Goal: Check status

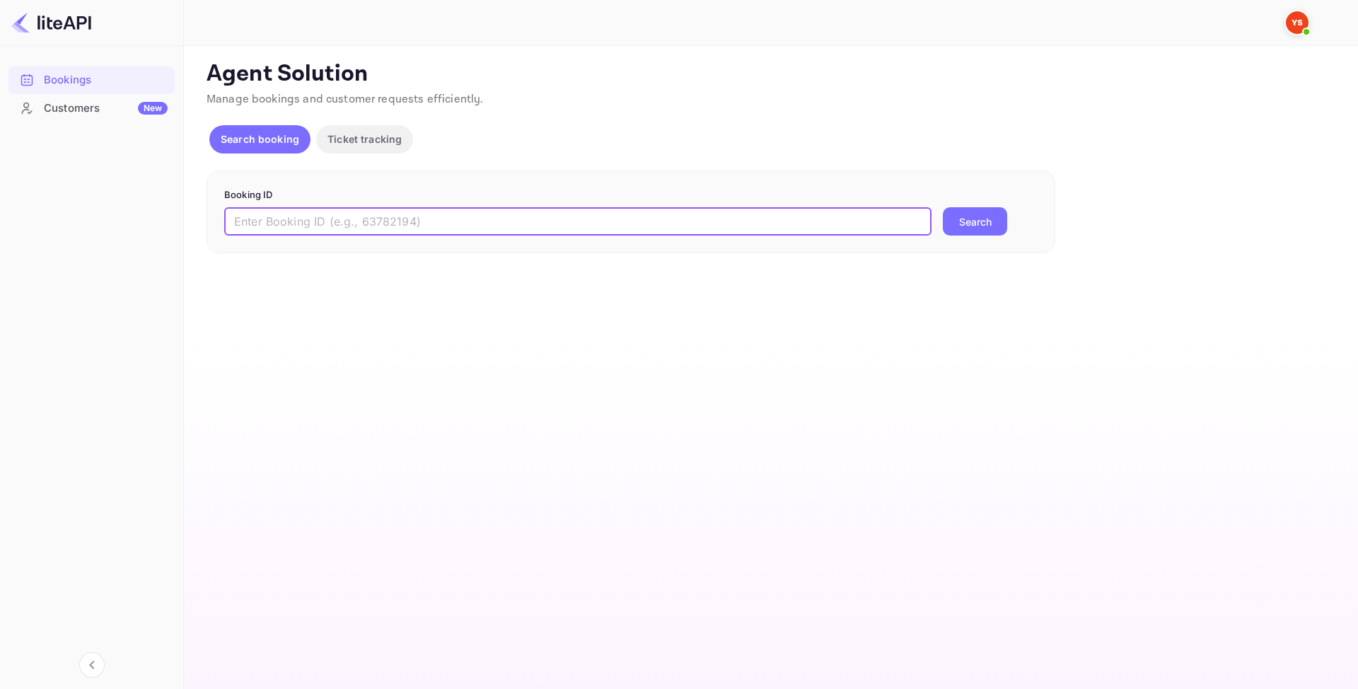
click at [342, 227] on input "text" at bounding box center [577, 221] width 707 height 28
paste input "9315476"
type input "9315476"
click at [976, 216] on button "Search" at bounding box center [975, 221] width 64 height 28
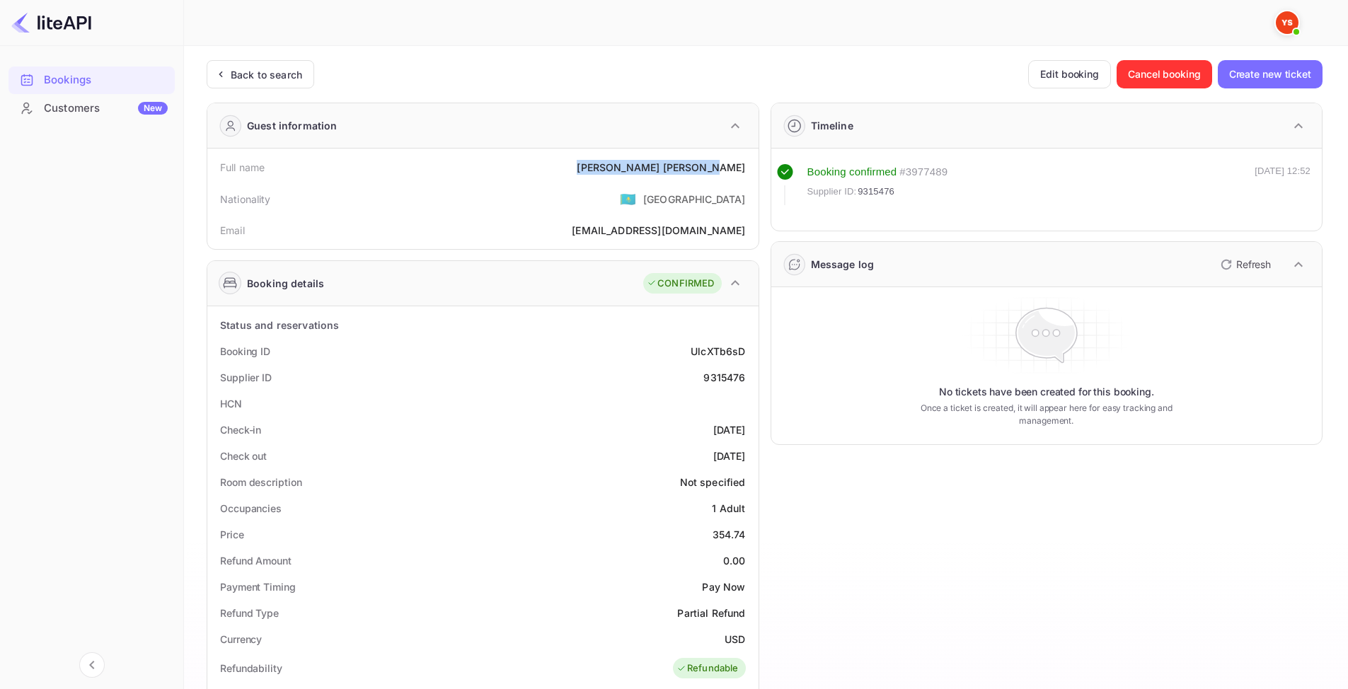
drag, startPoint x: 633, startPoint y: 166, endPoint x: 756, endPoint y: 161, distance: 123.2
click at [756, 161] on div "Full name [PERSON_NAME] Nationality 🇰🇿 [DEMOGRAPHIC_DATA] Email [EMAIL_ADDRESS]…" at bounding box center [482, 199] width 551 height 100
copy div "[PERSON_NAME]"
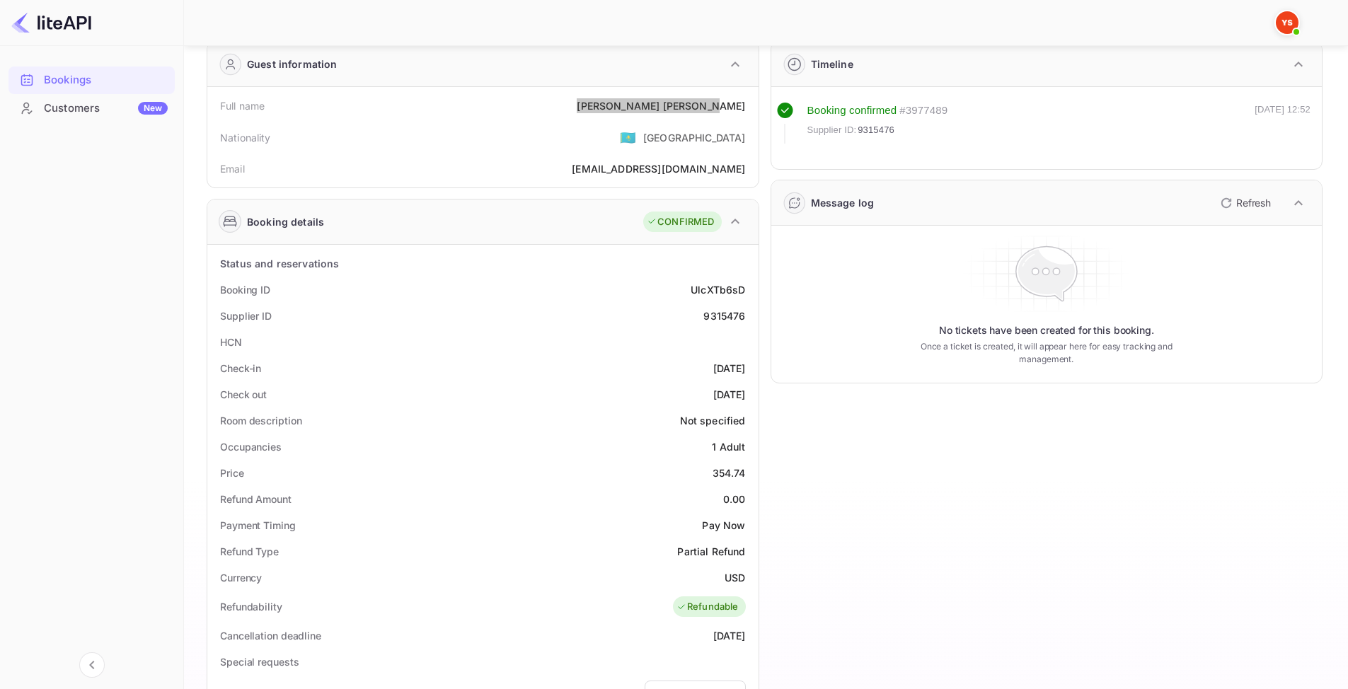
scroll to position [71, 0]
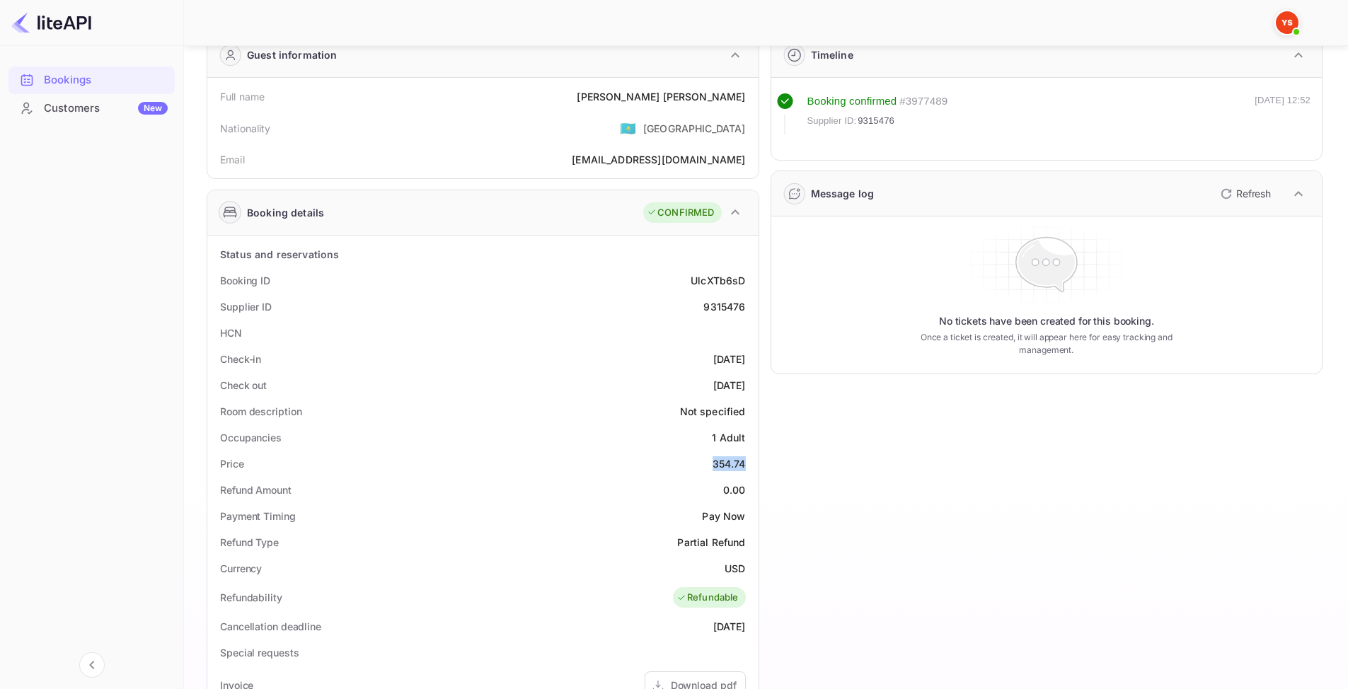
drag, startPoint x: 708, startPoint y: 459, endPoint x: 748, endPoint y: 461, distance: 39.7
click at [748, 461] on div "Price 354.74" at bounding box center [483, 464] width 540 height 26
copy div "354.74"
